Goal: Transaction & Acquisition: Book appointment/travel/reservation

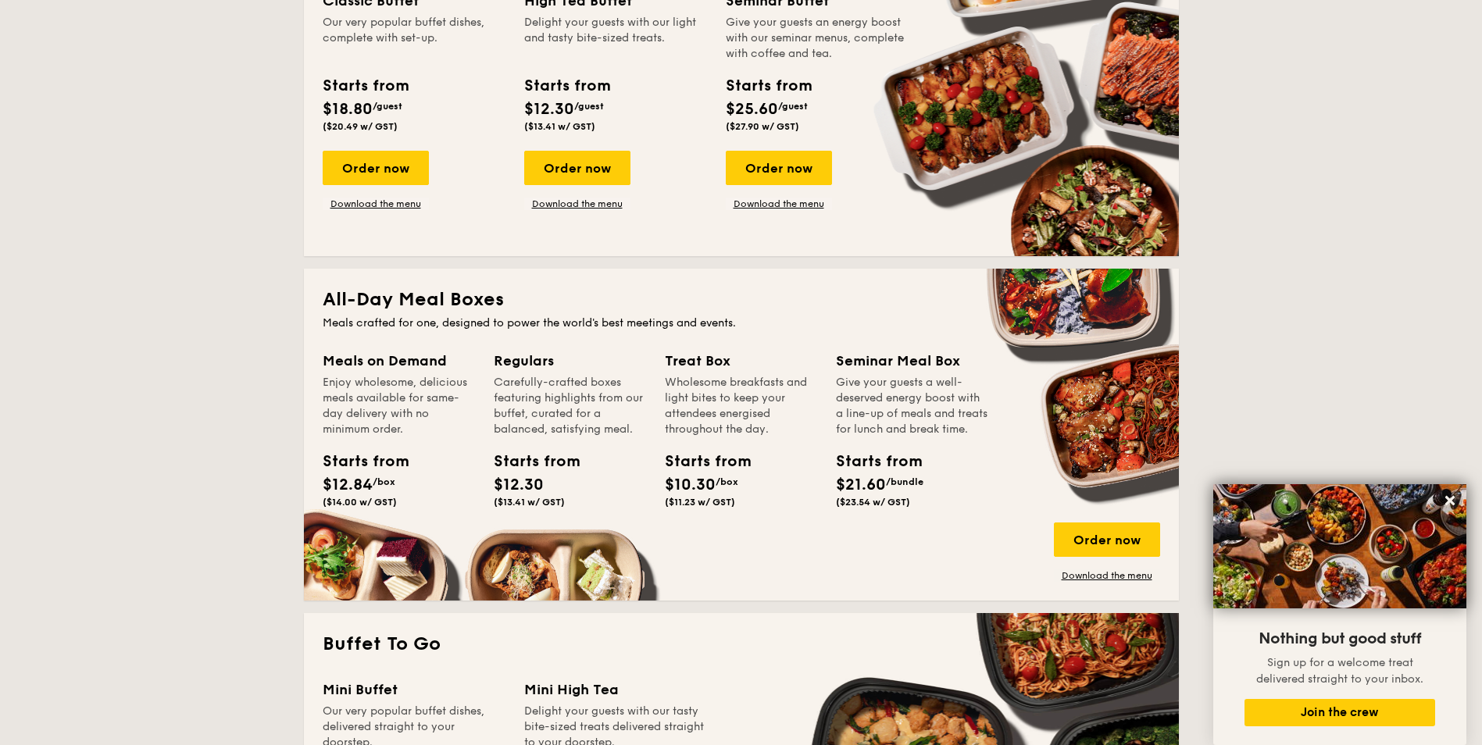
scroll to position [547, 0]
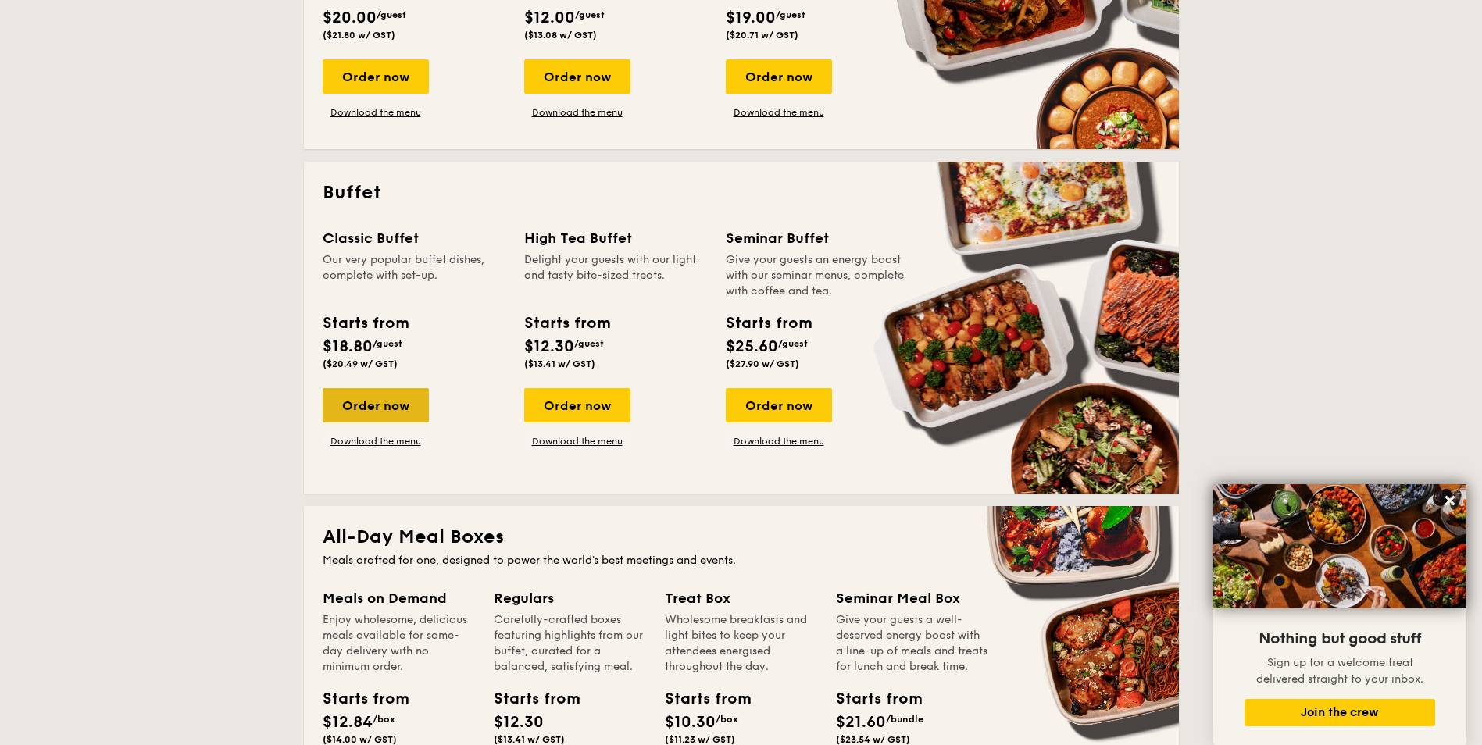
click at [385, 402] on div "Order now" at bounding box center [376, 405] width 106 height 34
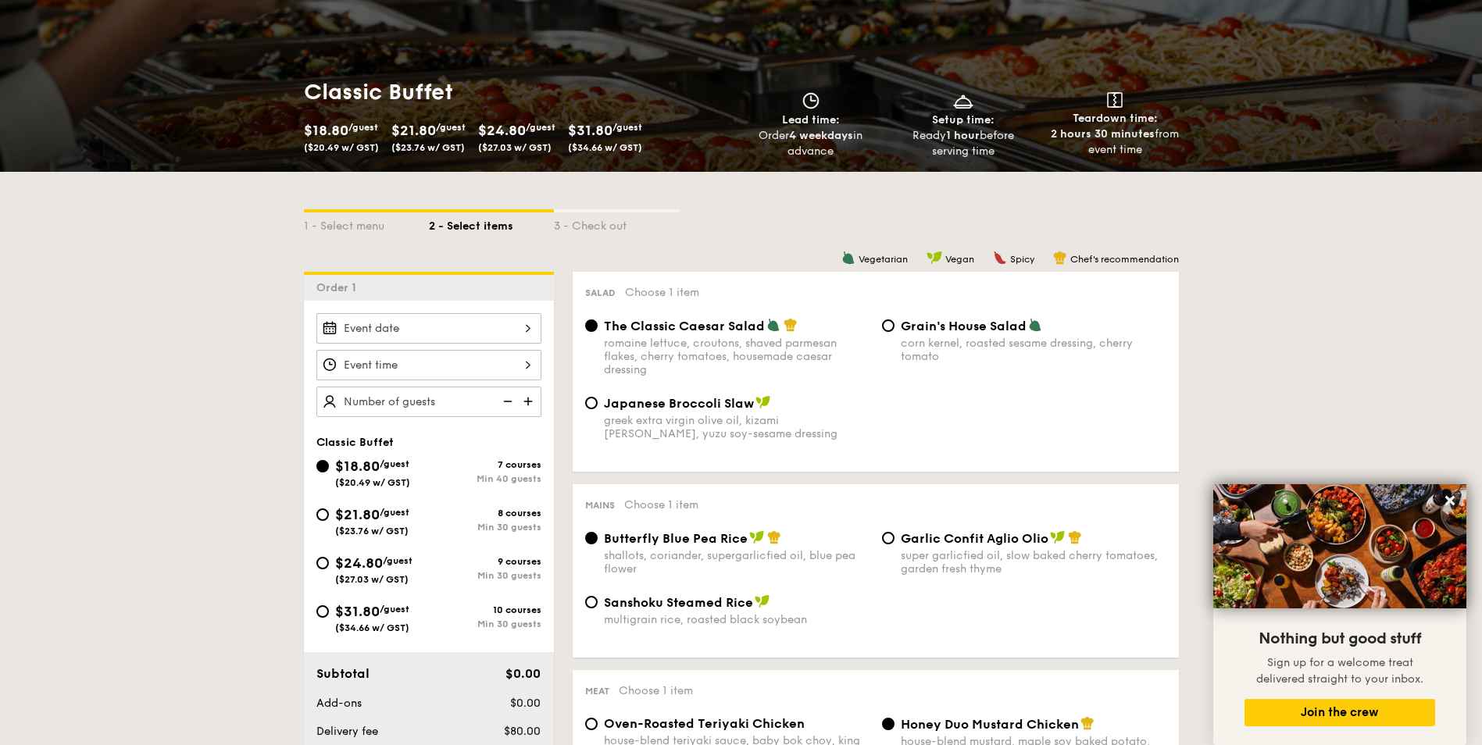
scroll to position [234, 0]
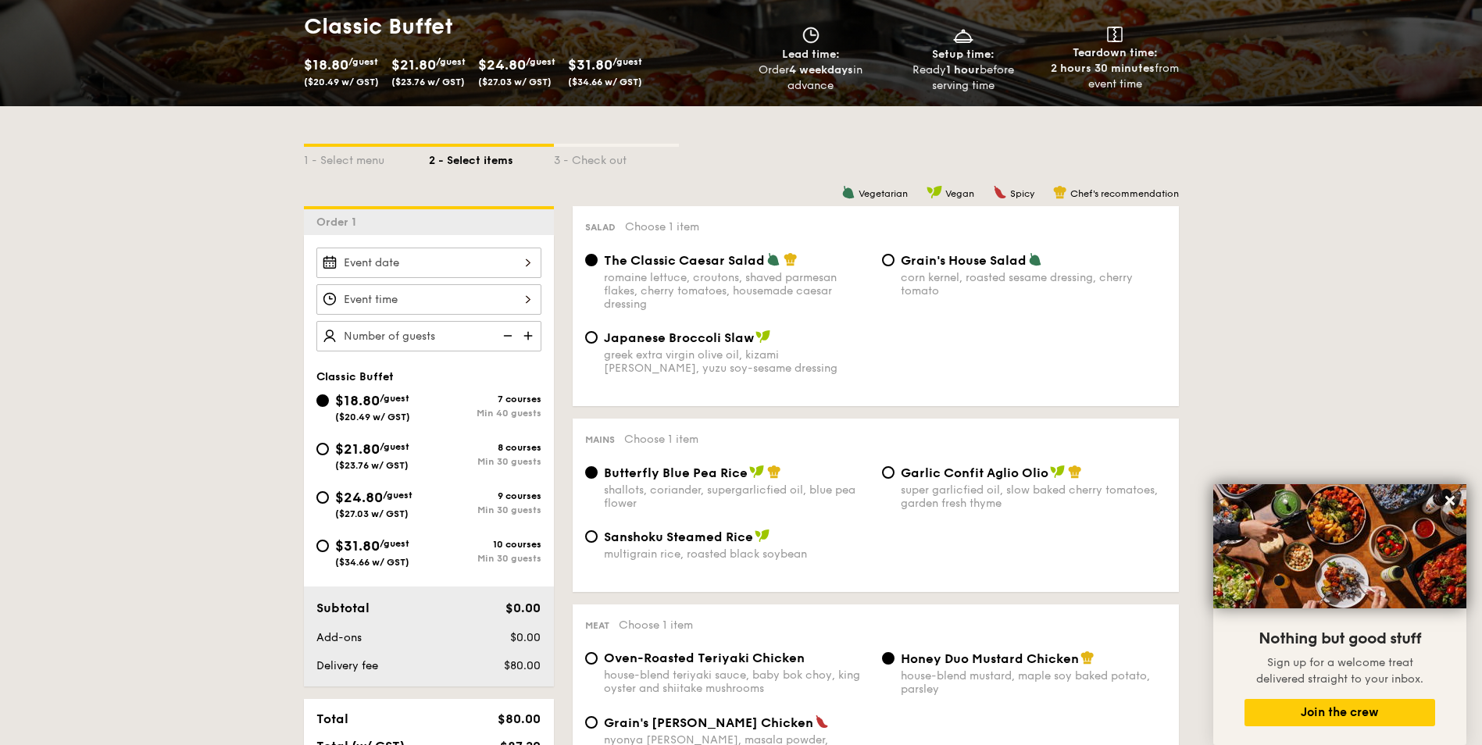
click at [510, 263] on div at bounding box center [428, 263] width 225 height 30
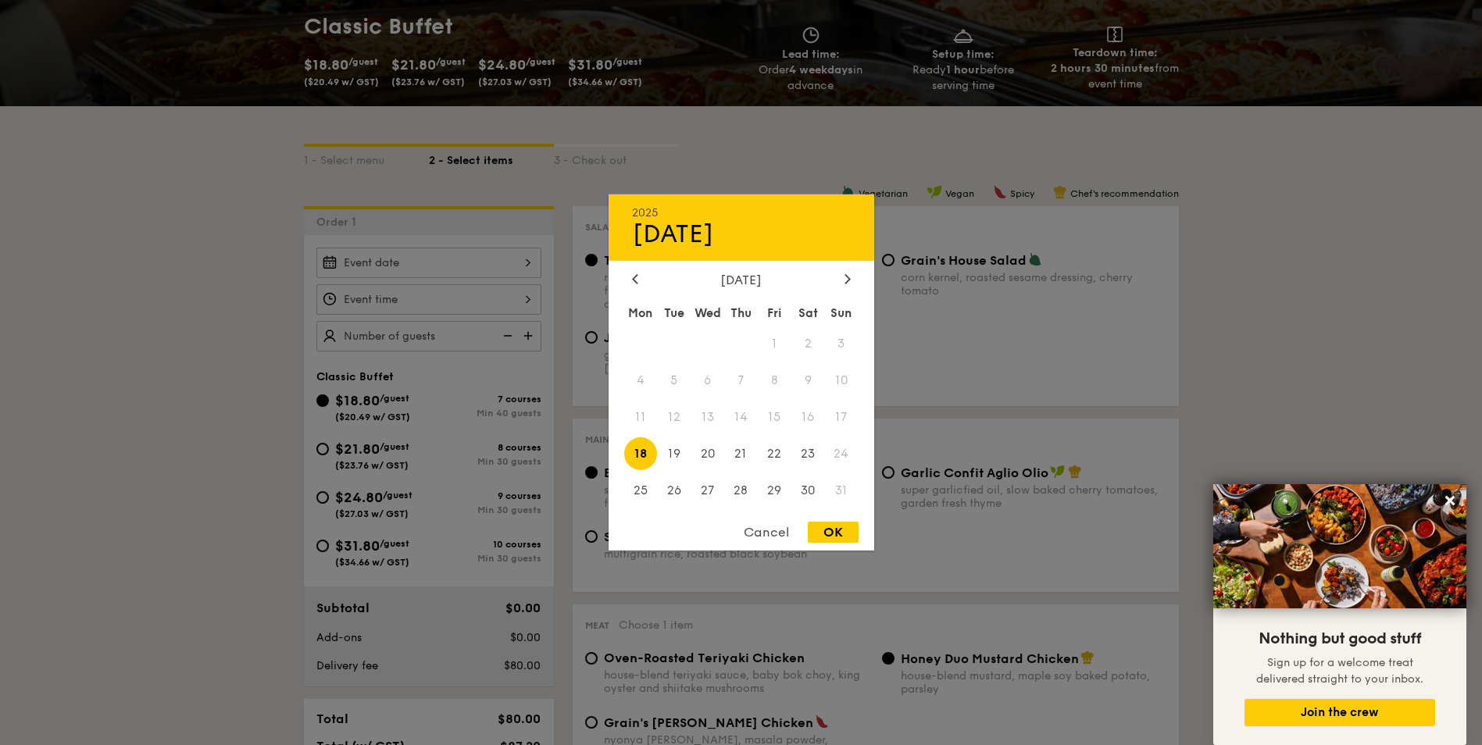
click at [835, 281] on div "[DATE]" at bounding box center [741, 280] width 219 height 15
click at [842, 279] on div at bounding box center [848, 280] width 14 height 15
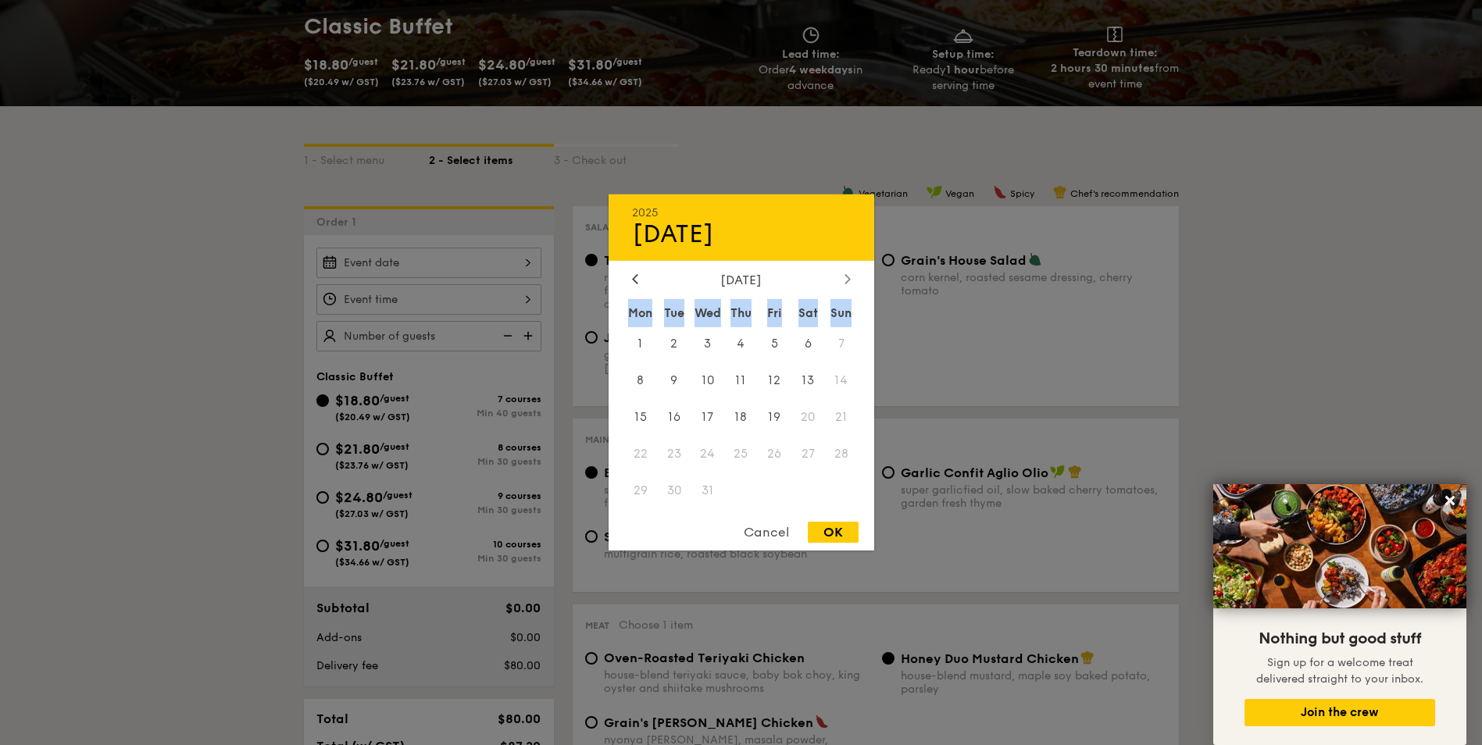
click at [842, 279] on div at bounding box center [848, 280] width 14 height 15
click at [819, 379] on span "10" at bounding box center [809, 381] width 34 height 34
click at [850, 525] on div "OK" at bounding box center [833, 532] width 51 height 21
type input "[DATE]"
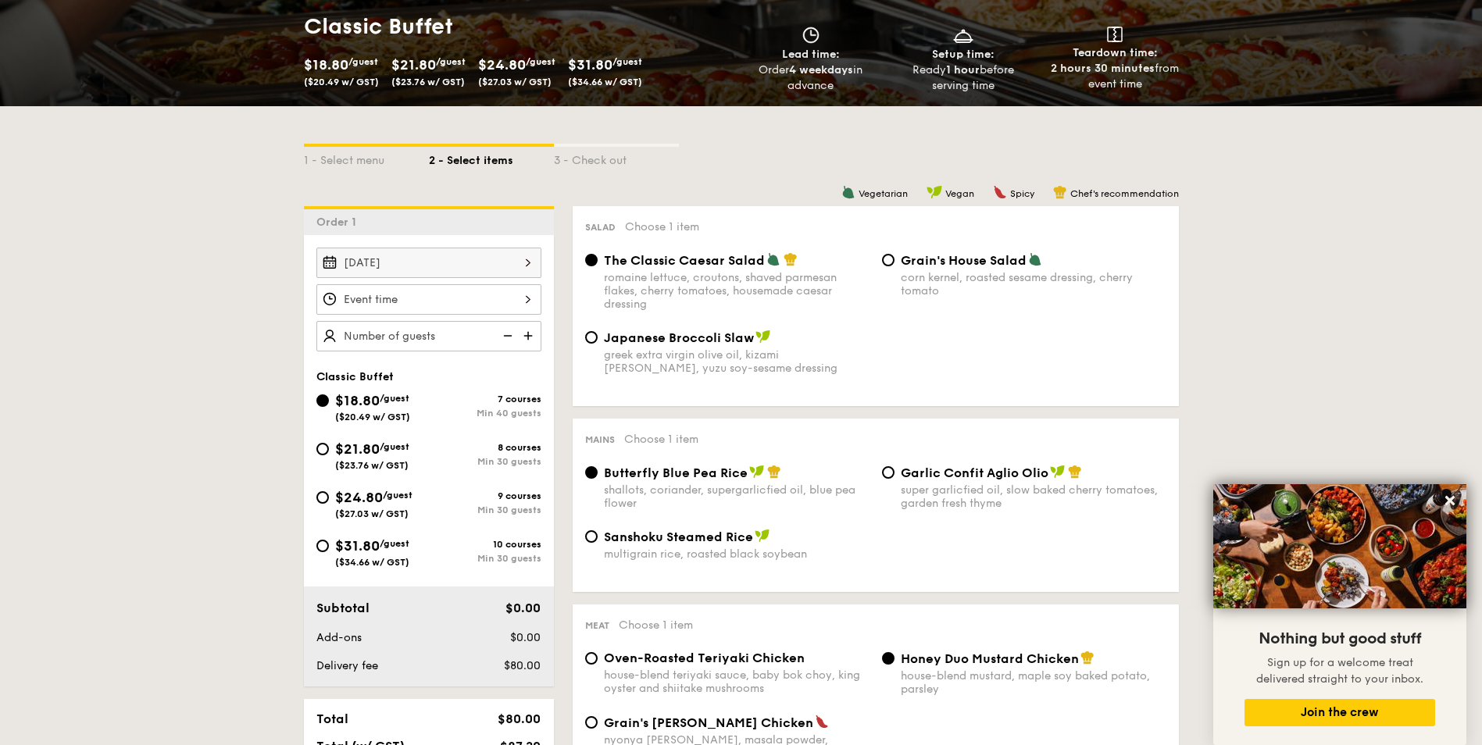
click at [538, 296] on div at bounding box center [428, 299] width 225 height 30
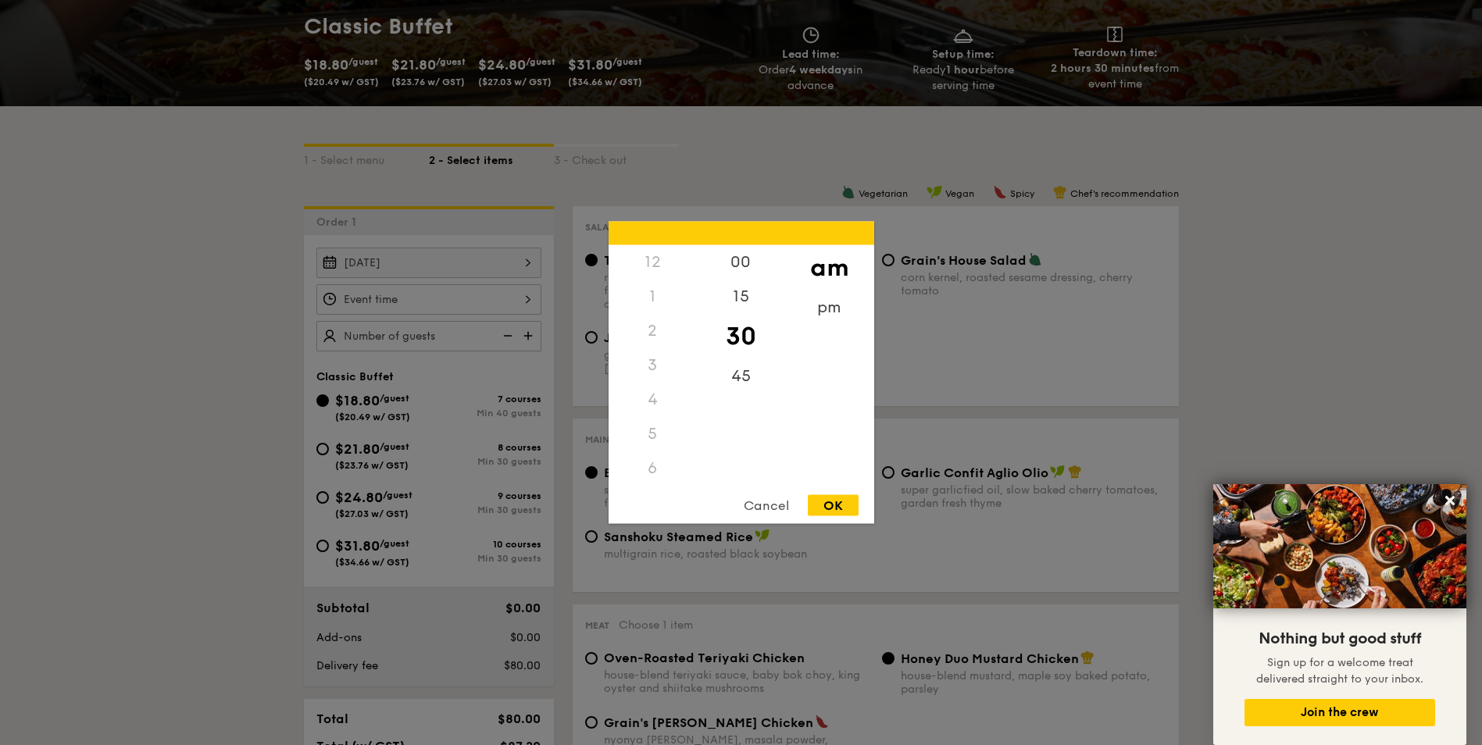
scroll to position [185, 0]
click at [827, 270] on div "am" at bounding box center [829, 267] width 88 height 45
click at [831, 508] on div "OK" at bounding box center [833, 505] width 51 height 21
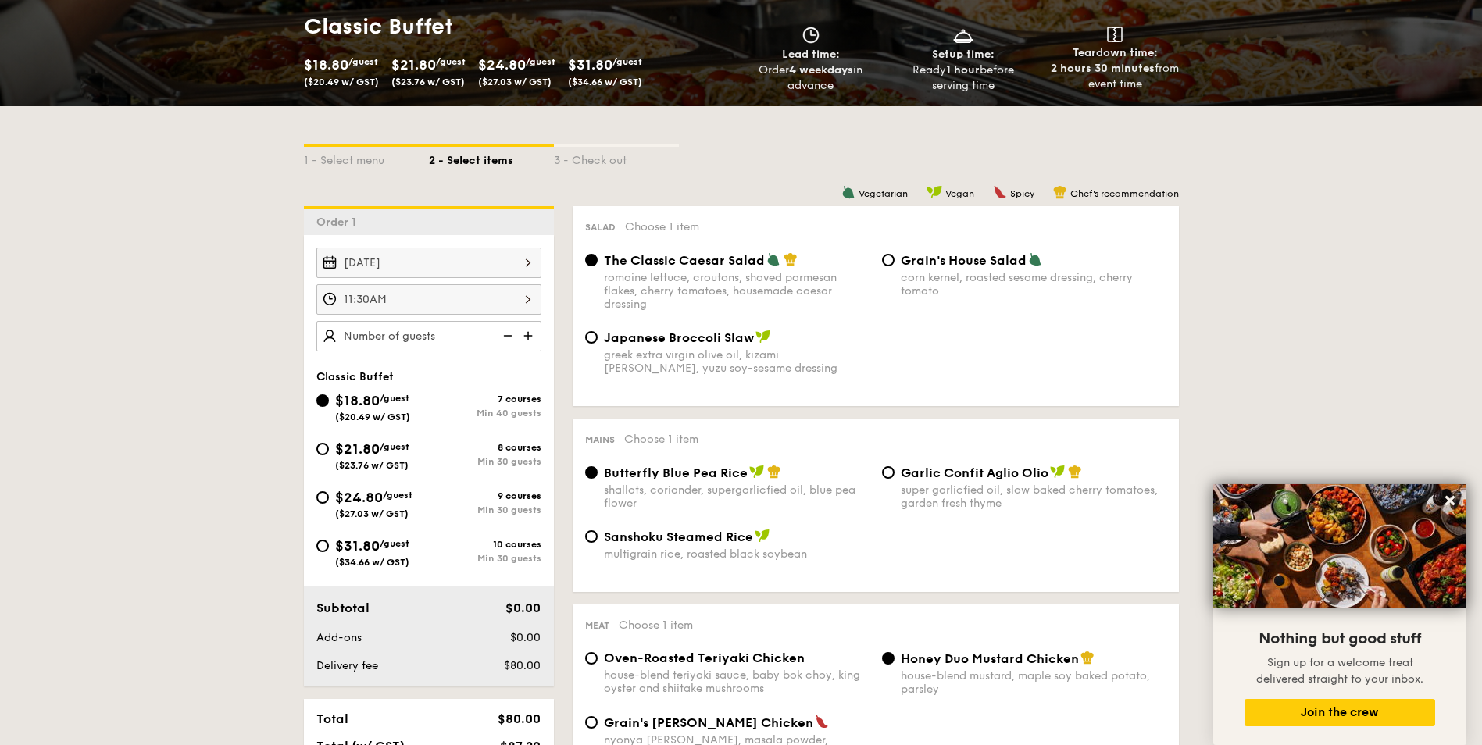
click at [467, 288] on div "11:30AM" at bounding box center [428, 299] width 225 height 30
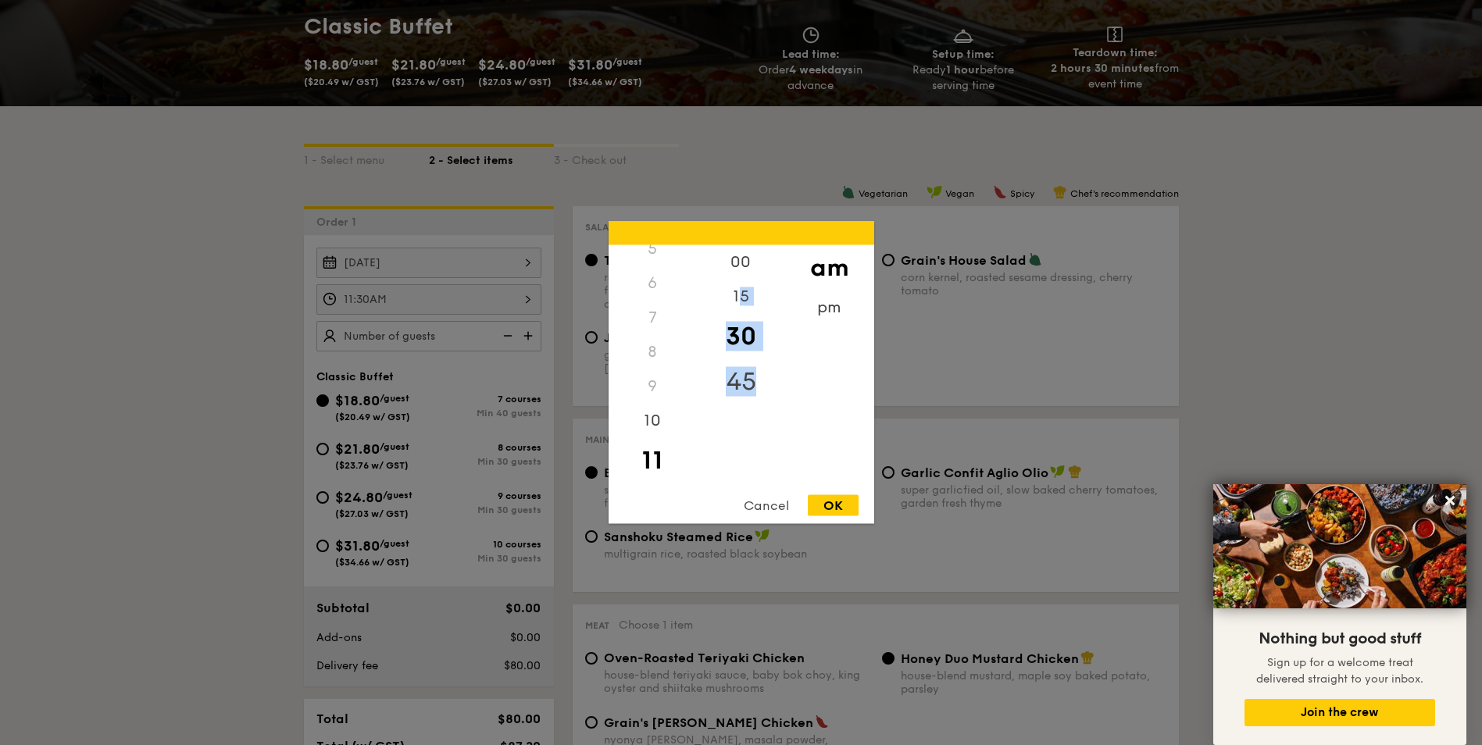
drag, startPoint x: 743, startPoint y: 311, endPoint x: 751, endPoint y: 387, distance: 76.2
click at [751, 387] on div "00 15 30 45" at bounding box center [741, 364] width 88 height 238
drag, startPoint x: 751, startPoint y: 387, endPoint x: 736, endPoint y: 266, distance: 122.0
click at [736, 266] on div "00" at bounding box center [741, 267] width 88 height 45
click at [829, 500] on div "OK" at bounding box center [833, 505] width 51 height 21
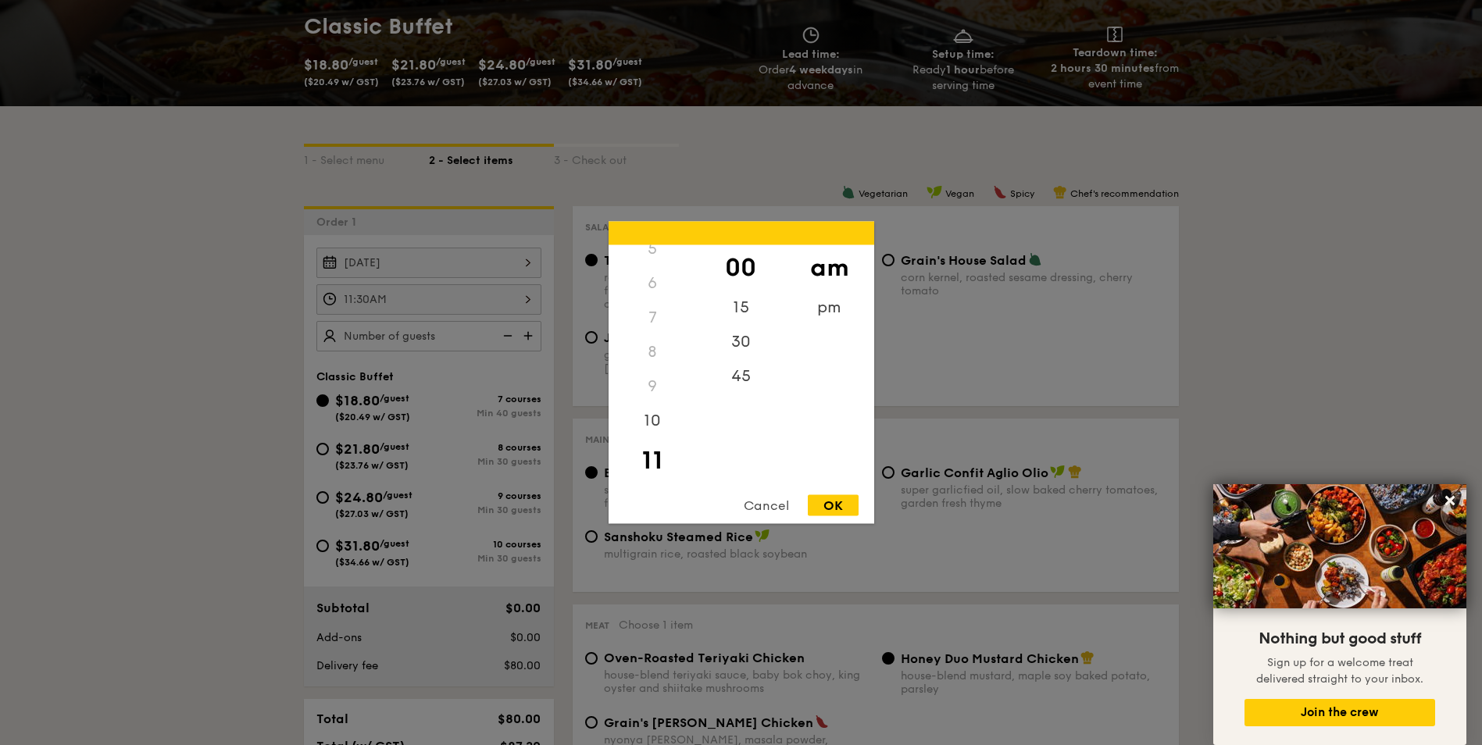
type input "11:00AM"
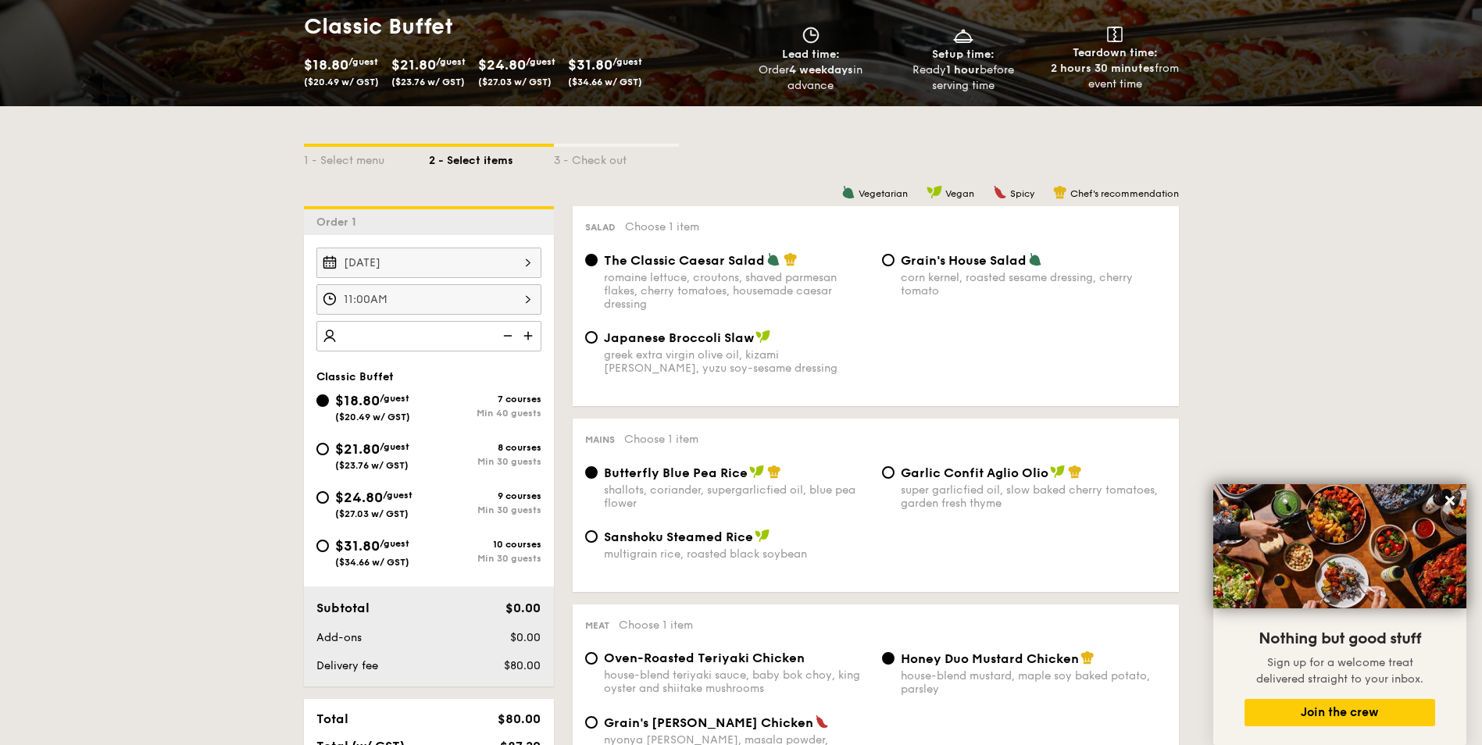
click at [531, 337] on img at bounding box center [529, 336] width 23 height 30
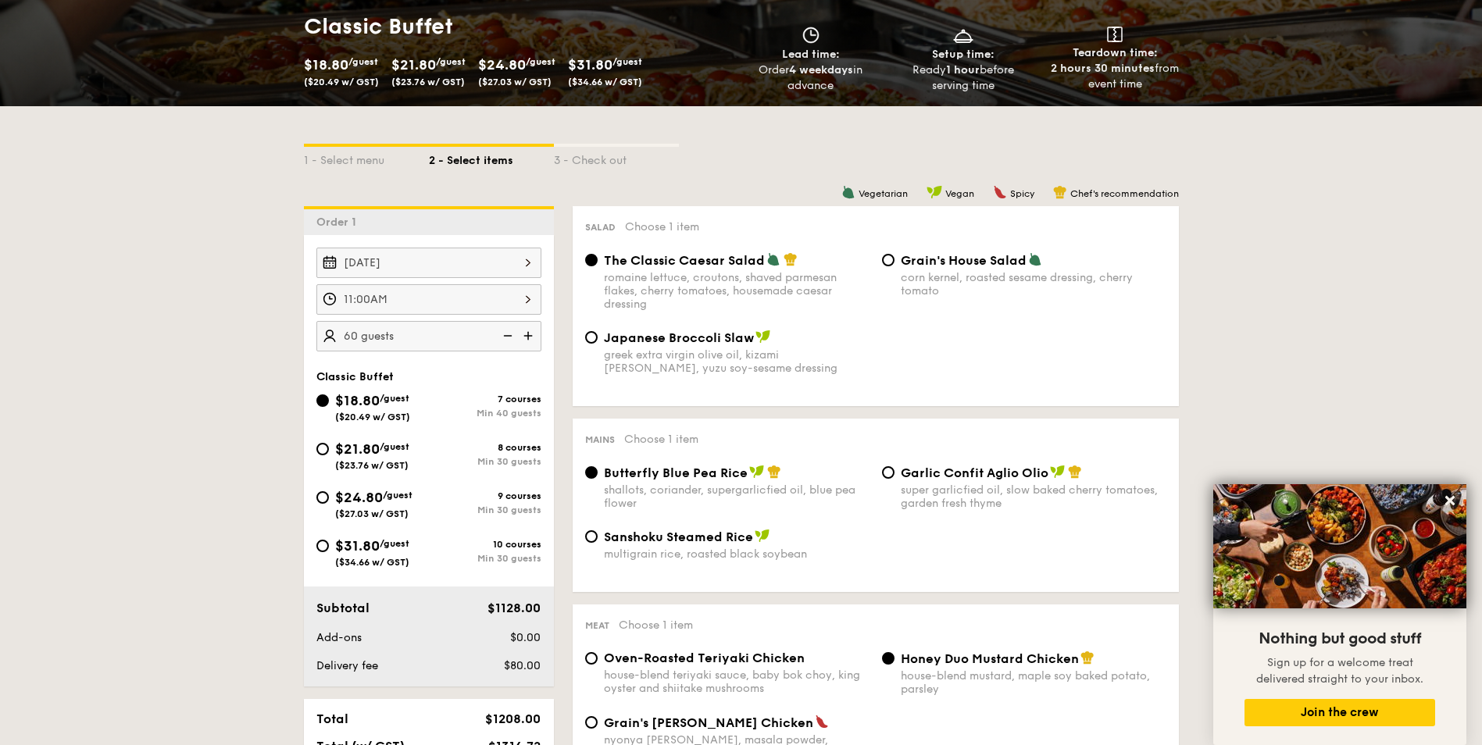
click at [531, 337] on img at bounding box center [529, 336] width 23 height 30
type input "80 guests"
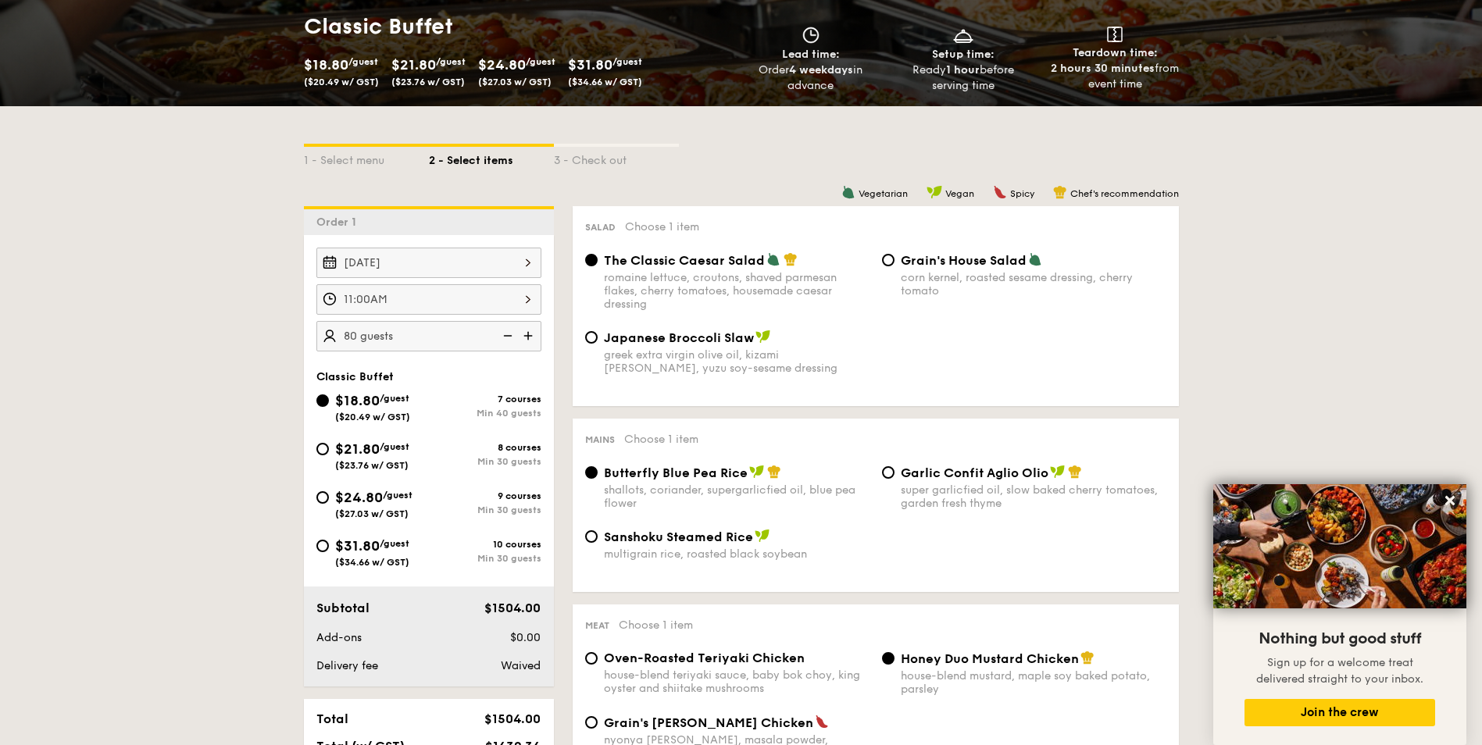
click at [888, 257] on input "Grain's House Salad corn kernel, roasted sesame dressing, cherry tomato" at bounding box center [888, 260] width 13 height 13
radio input "true"
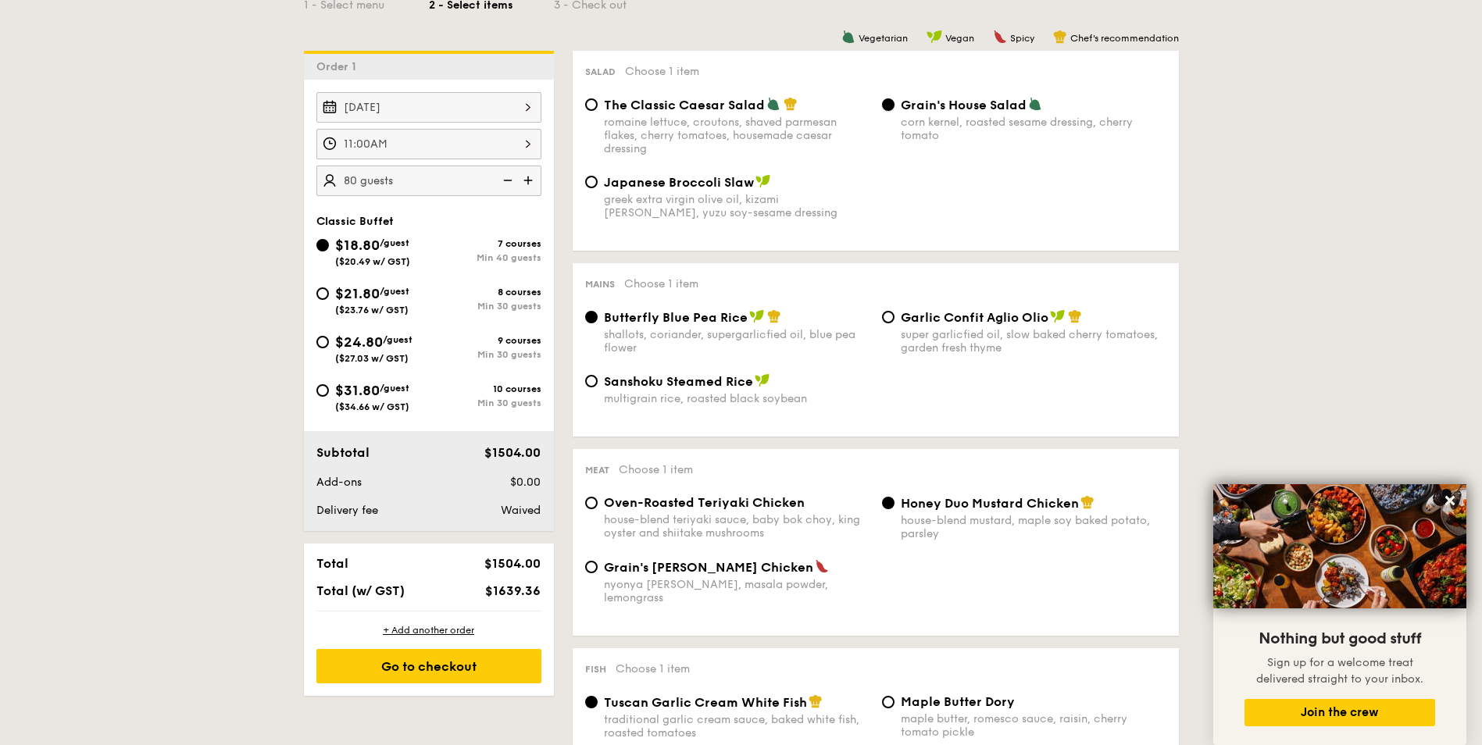
scroll to position [391, 0]
click at [888, 318] on input "Garlic Confit Aglio Olio super garlicfied oil, slow baked cherry tomatoes, gard…" at bounding box center [888, 316] width 13 height 13
radio input "true"
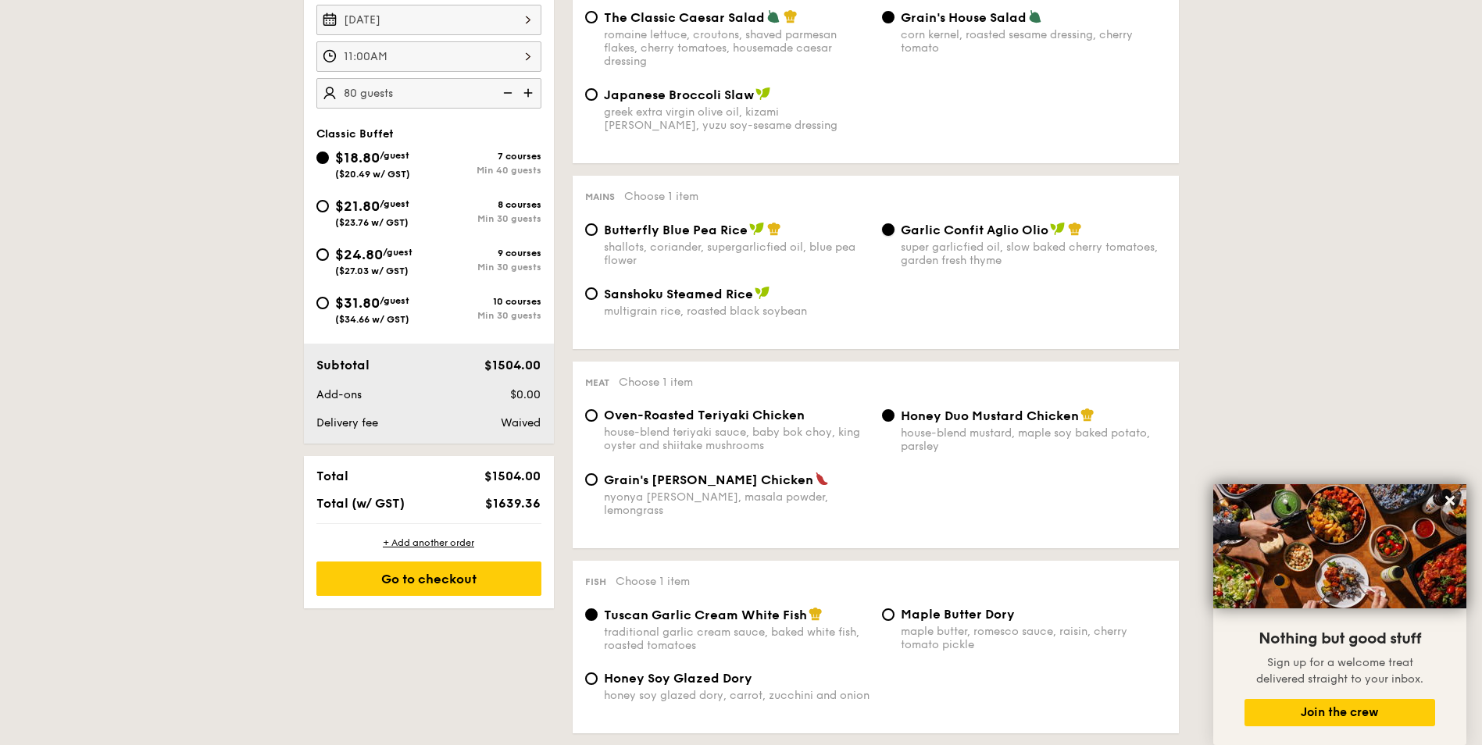
scroll to position [547, 0]
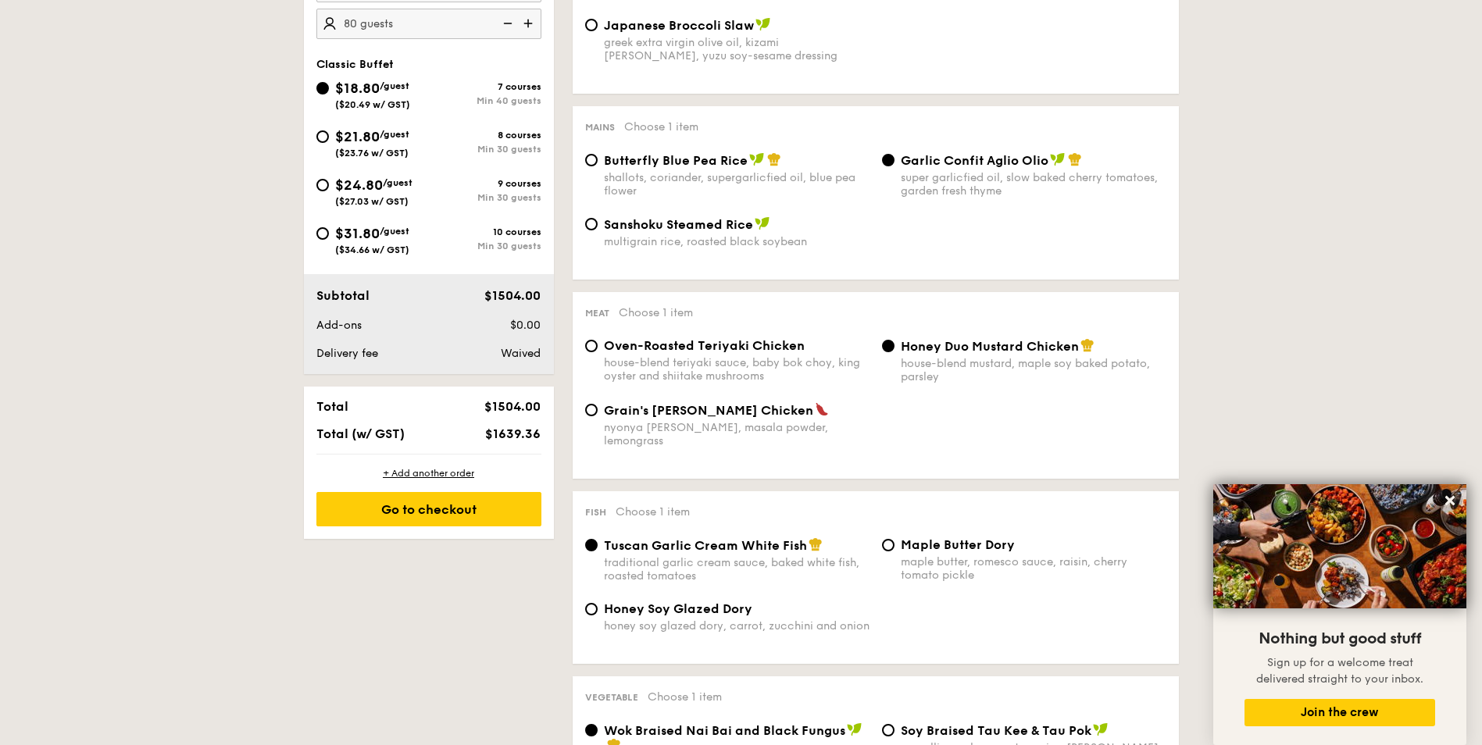
click at [576, 408] on div "Meat Choose 1 item Oven-Roasted Teriyaki Chicken house-blend teriyaki sauce, ba…" at bounding box center [876, 385] width 606 height 187
click at [595, 408] on input "Grain's [PERSON_NAME] Chicken nyonya [PERSON_NAME], masala powder, lemongrass" at bounding box center [591, 410] width 13 height 13
radio input "true"
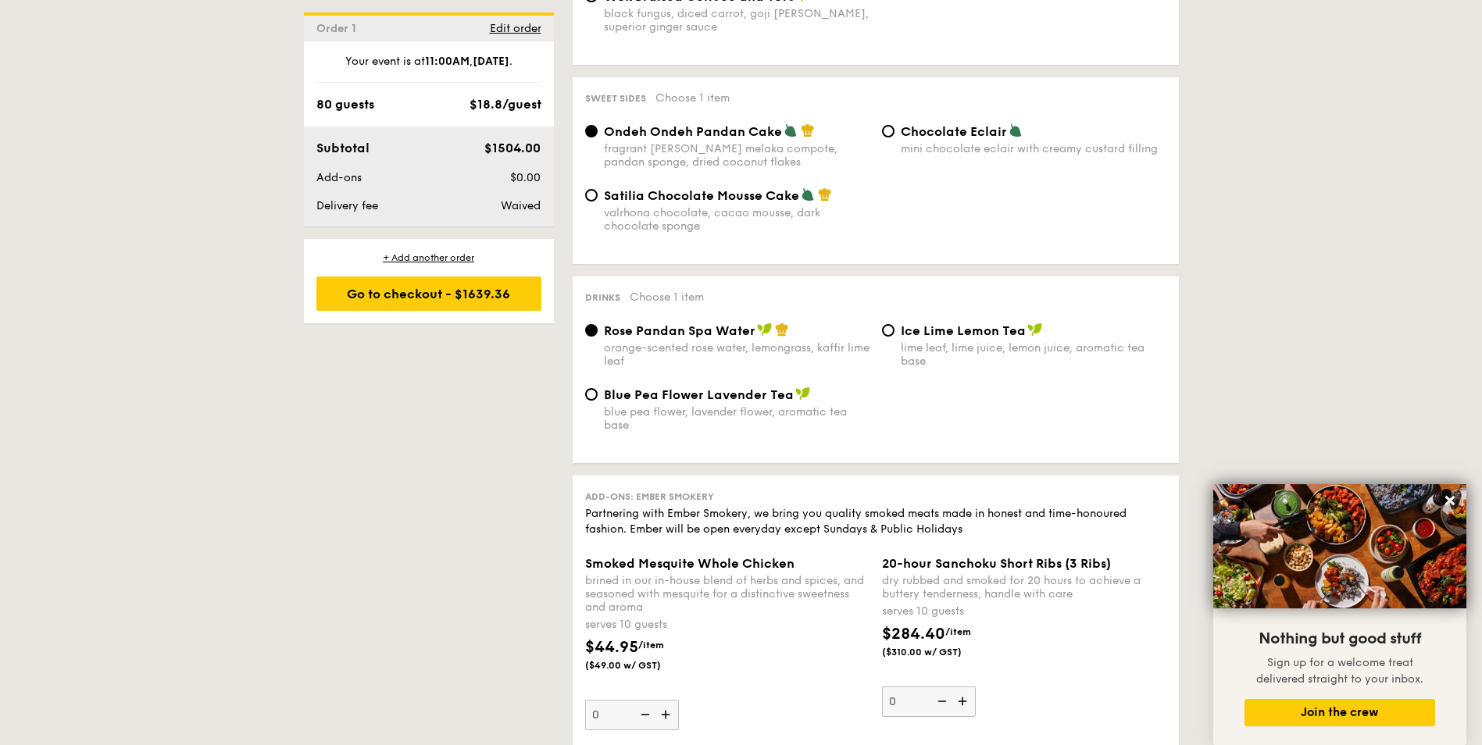
scroll to position [1407, 0]
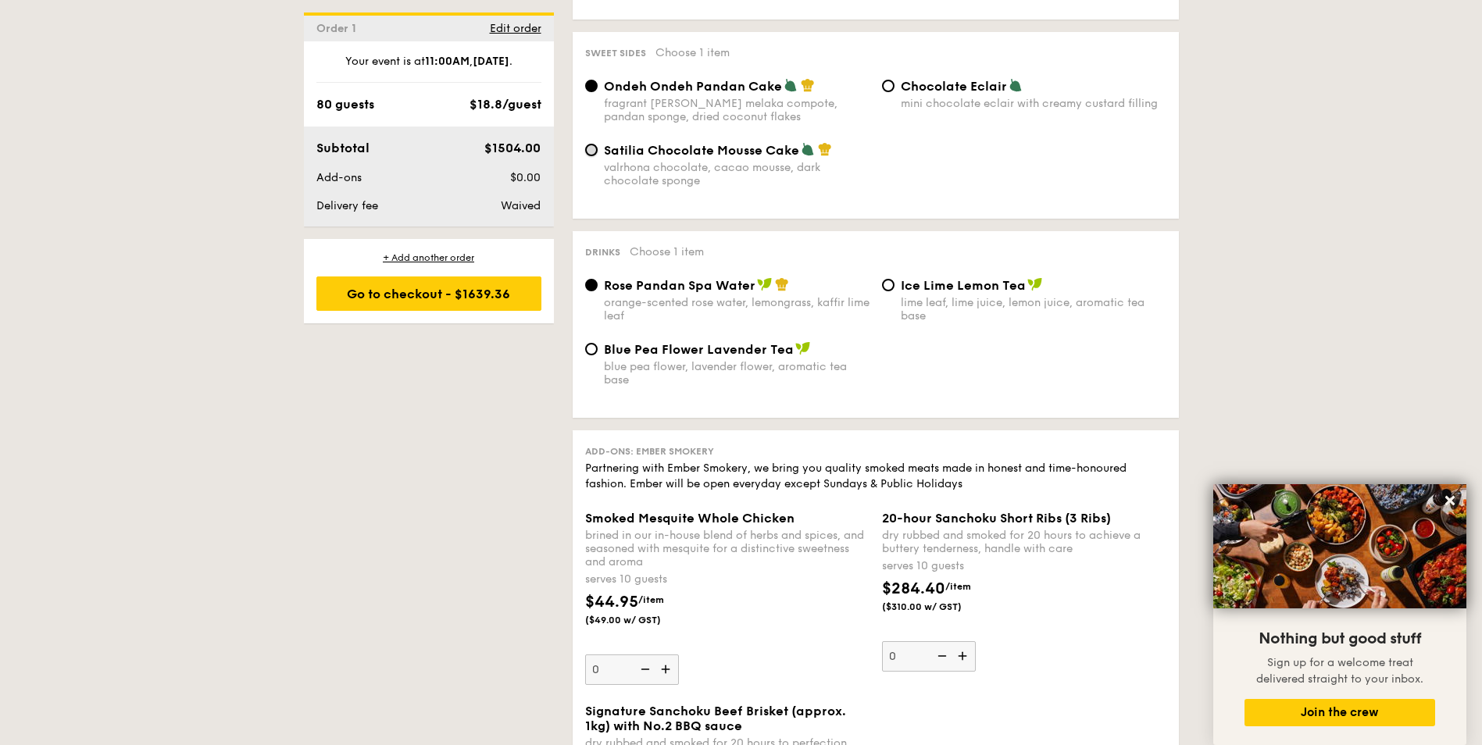
click at [590, 144] on input "Satilia Chocolate Mousse Cake valrhona chocolate, cacao mousse, dark chocolate …" at bounding box center [591, 150] width 13 height 13
radio input "true"
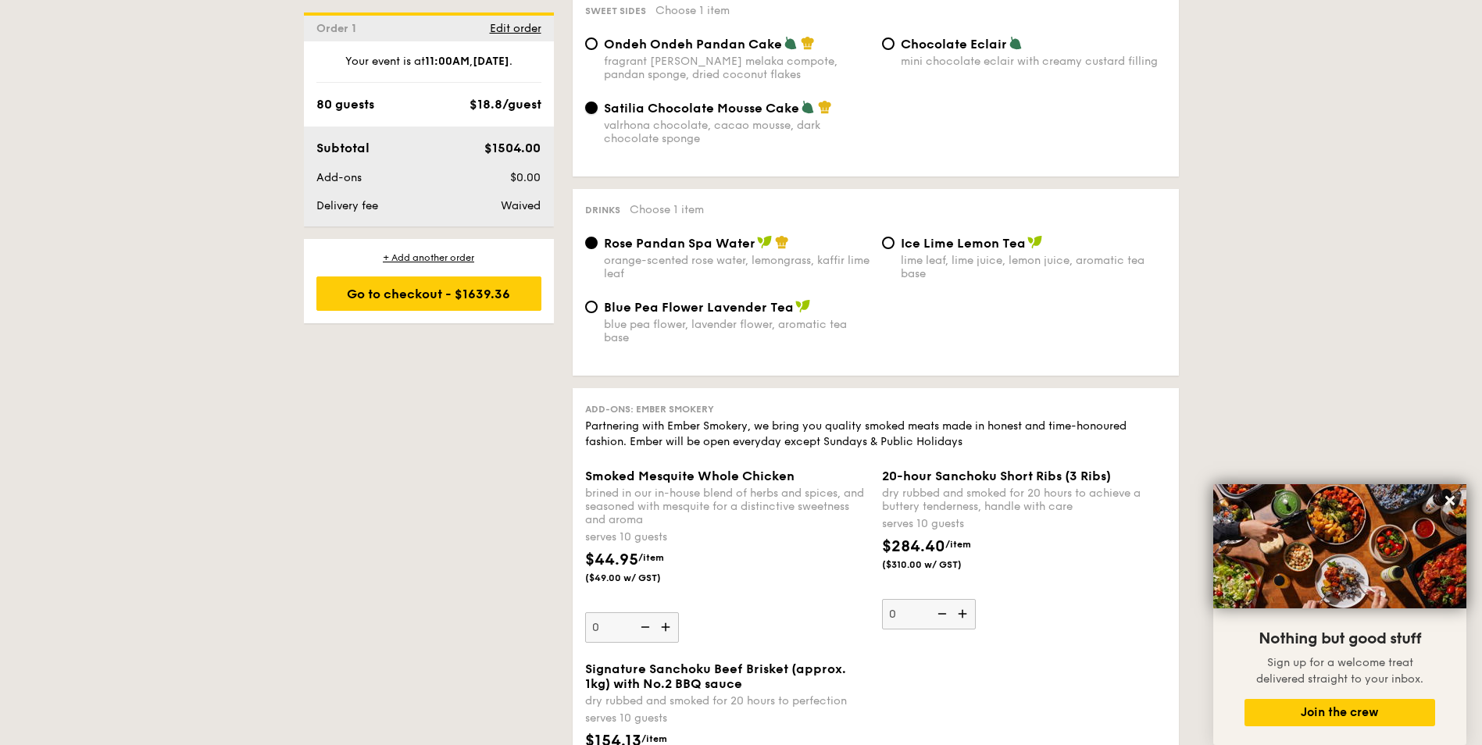
scroll to position [1485, 0]
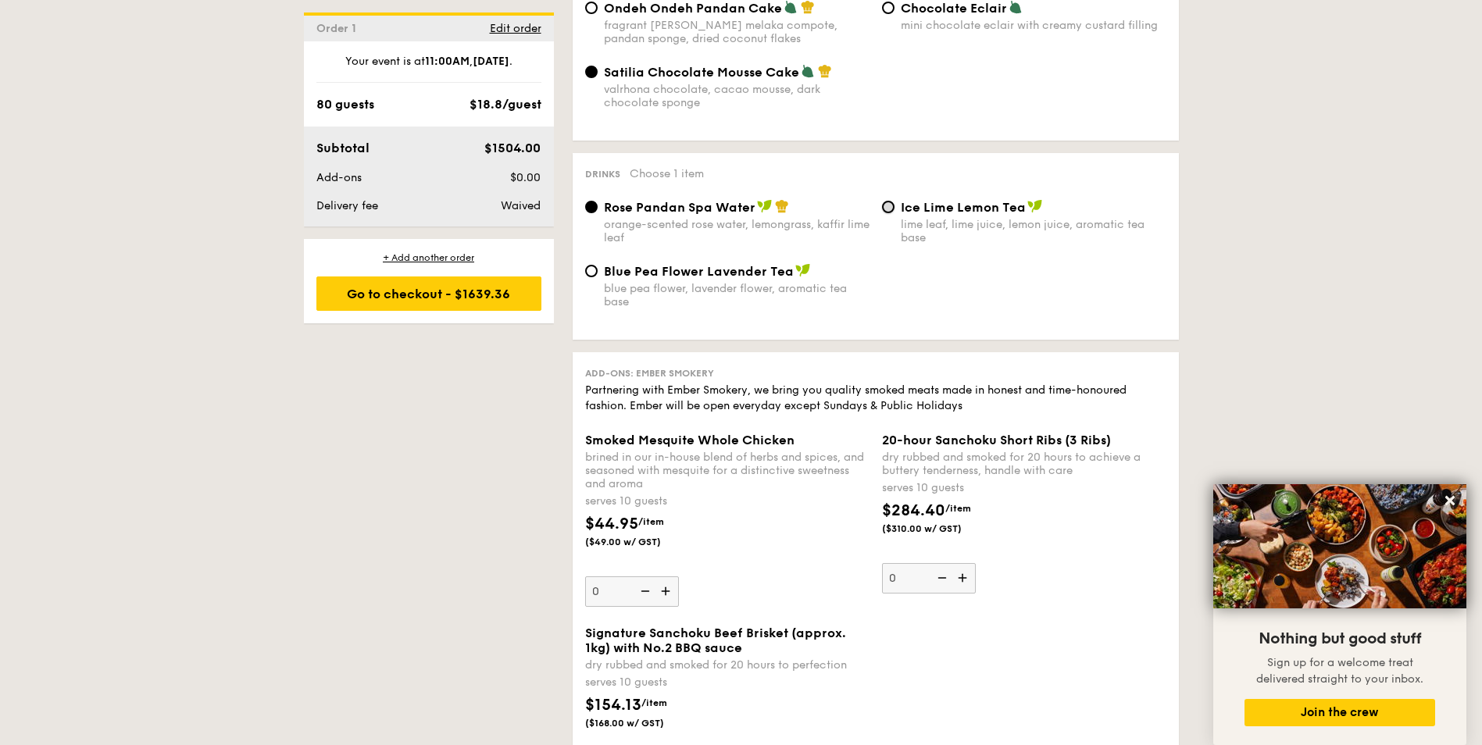
click at [892, 201] on input "Ice Lime Lemon Tea lime leaf, lime juice, lemon juice, aromatic tea base" at bounding box center [888, 207] width 13 height 13
radio input "true"
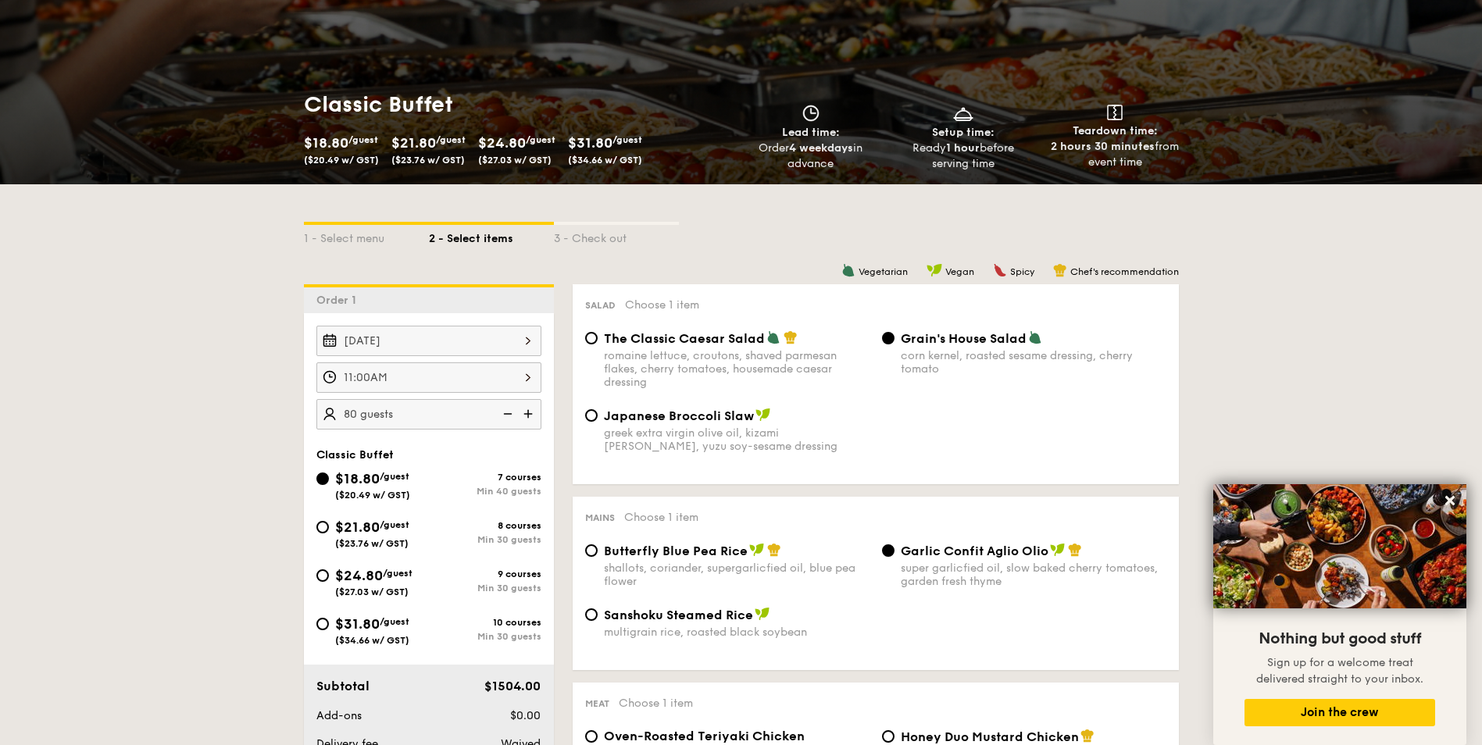
scroll to position [0, 0]
